Goal: Information Seeking & Learning: Learn about a topic

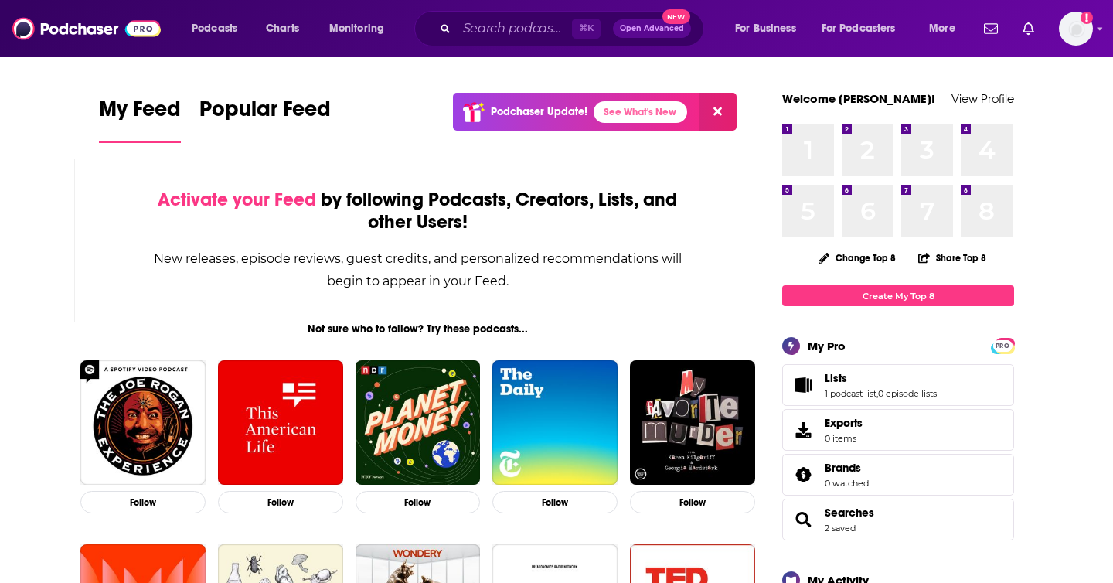
click at [487, 15] on div "⌘ K Open Advanced New" at bounding box center [559, 29] width 290 height 36
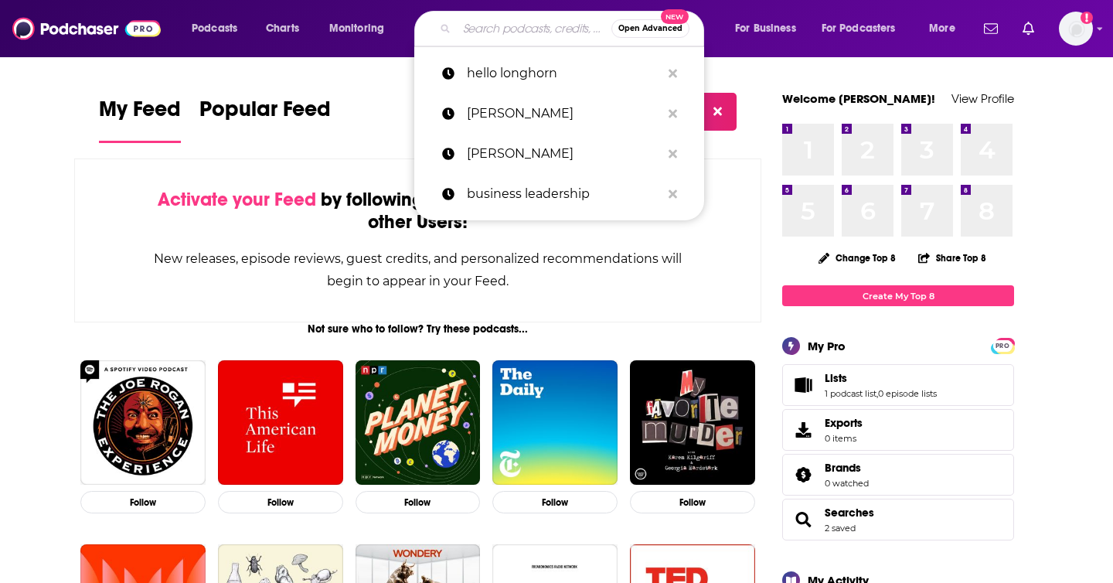
click at [487, 30] on input "Search podcasts, credits, & more..." at bounding box center [534, 28] width 155 height 25
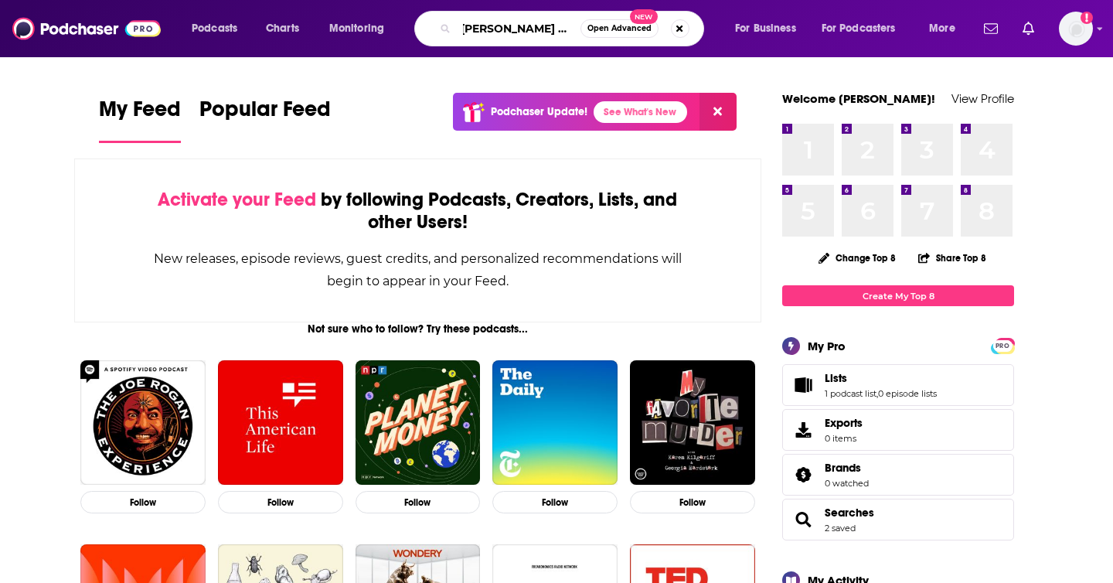
scroll to position [0, 20]
type input "[PERSON_NAME] show"
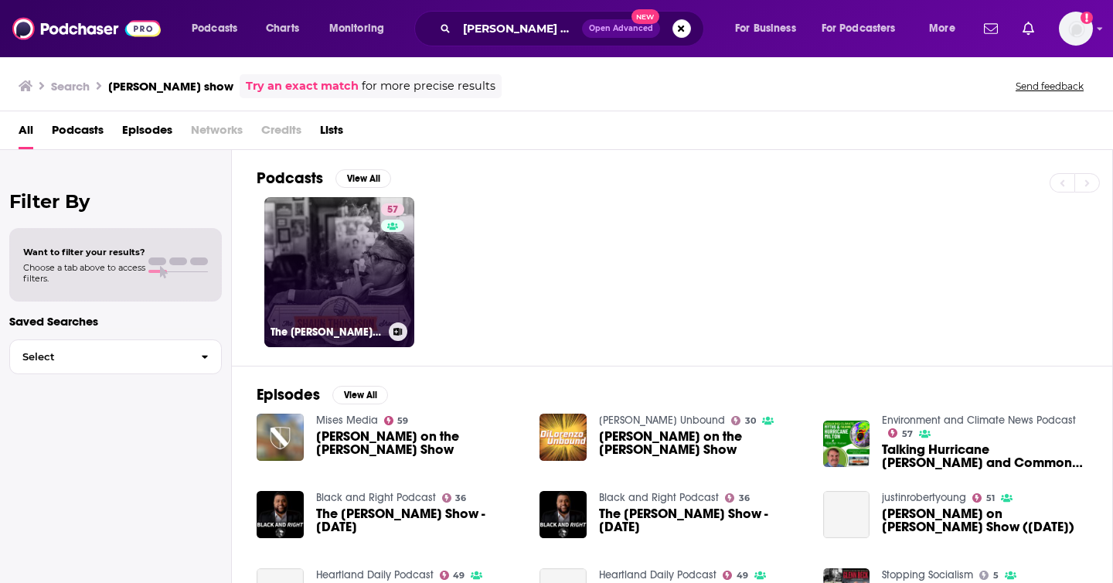
click at [345, 238] on link "57 The [PERSON_NAME] Show" at bounding box center [339, 272] width 150 height 150
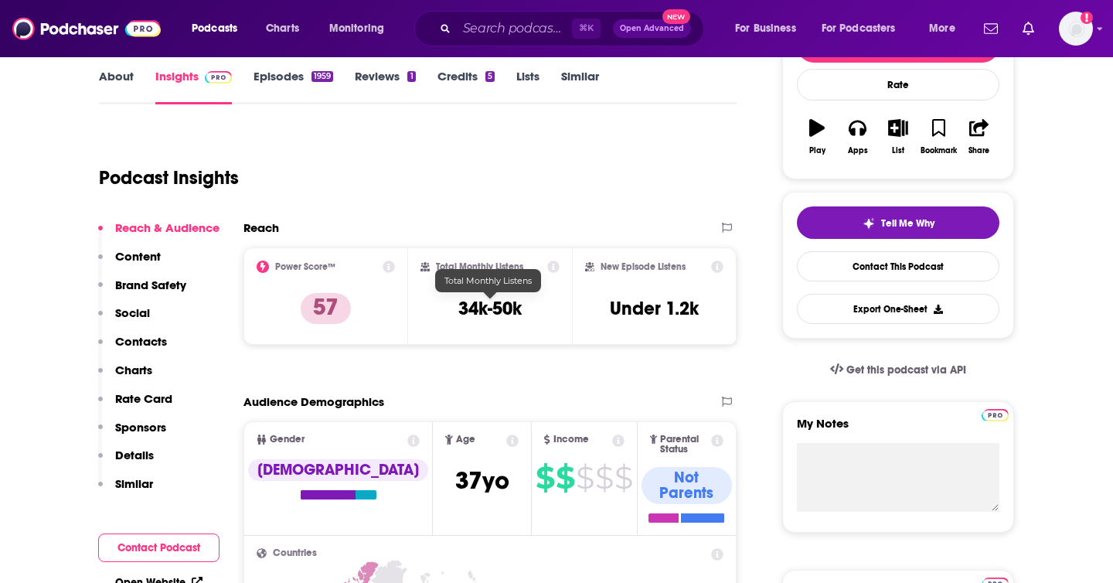
scroll to position [218, 0]
